Goal: Find specific page/section: Find specific page/section

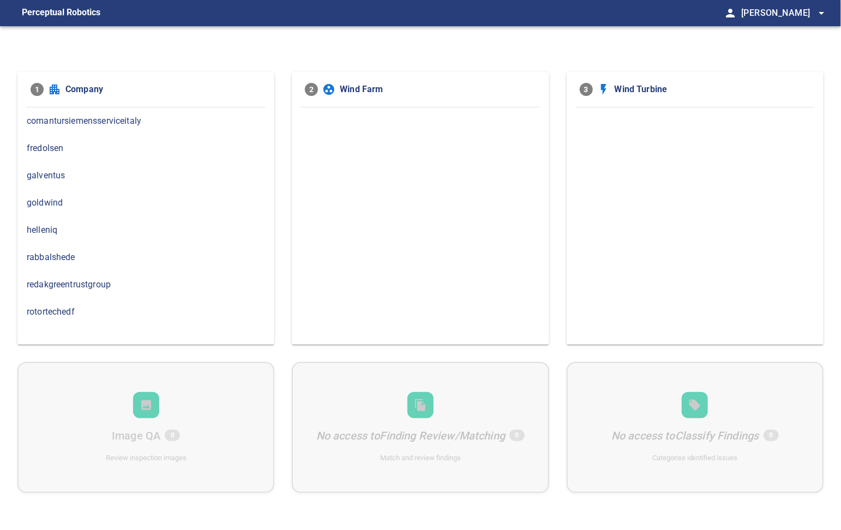
click at [65, 251] on span "rabbalshede" at bounding box center [146, 257] width 238 height 13
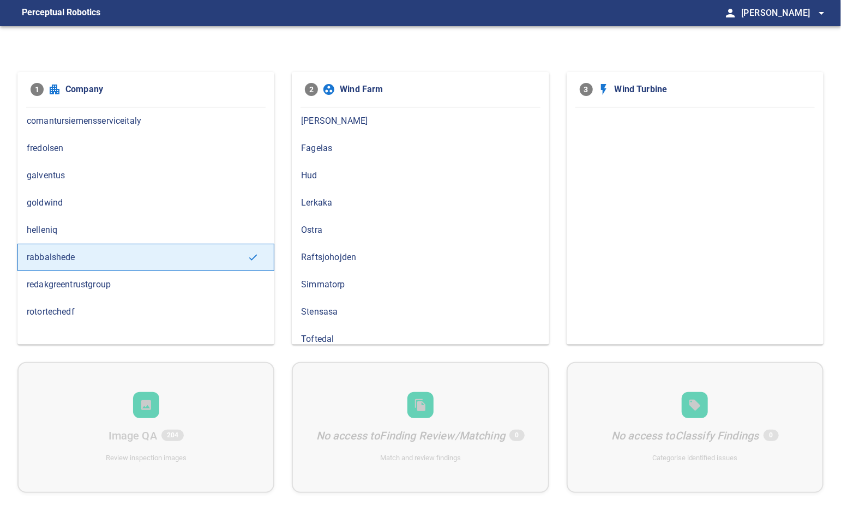
scroll to position [6, 0]
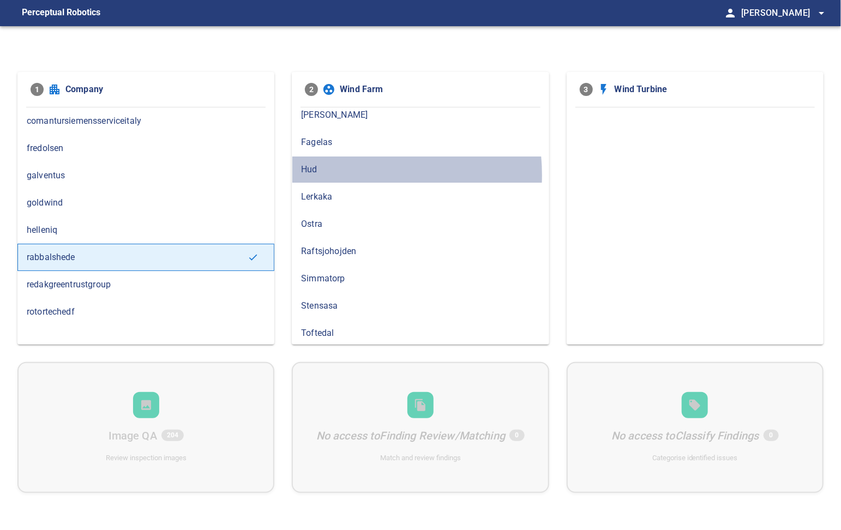
click at [335, 174] on span "Hud" at bounding box center [420, 169] width 238 height 13
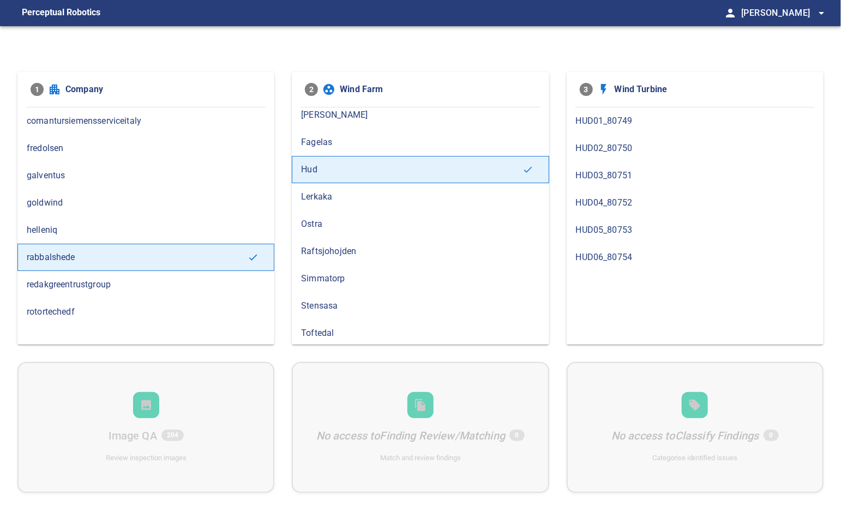
click at [602, 148] on span "HUD02_80750" at bounding box center [695, 148] width 238 height 13
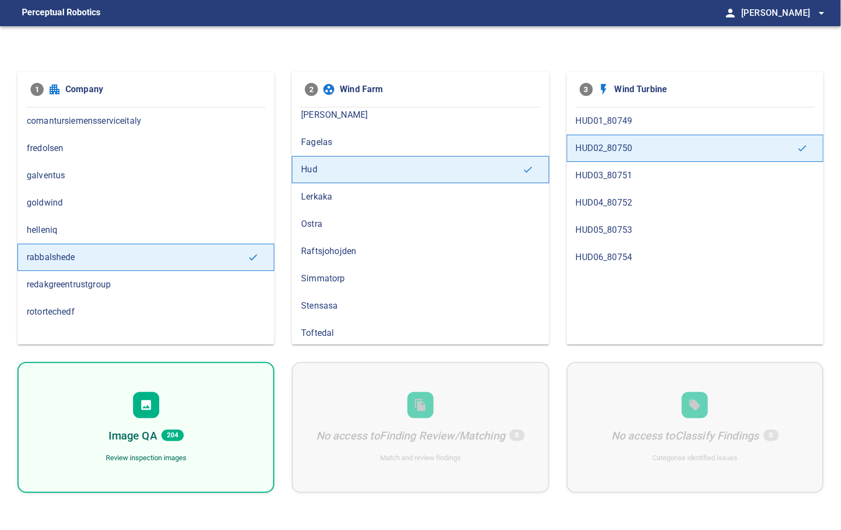
click at [156, 427] on h6 "Image QA" at bounding box center [133, 435] width 49 height 17
